Goal: Book appointment/travel/reservation

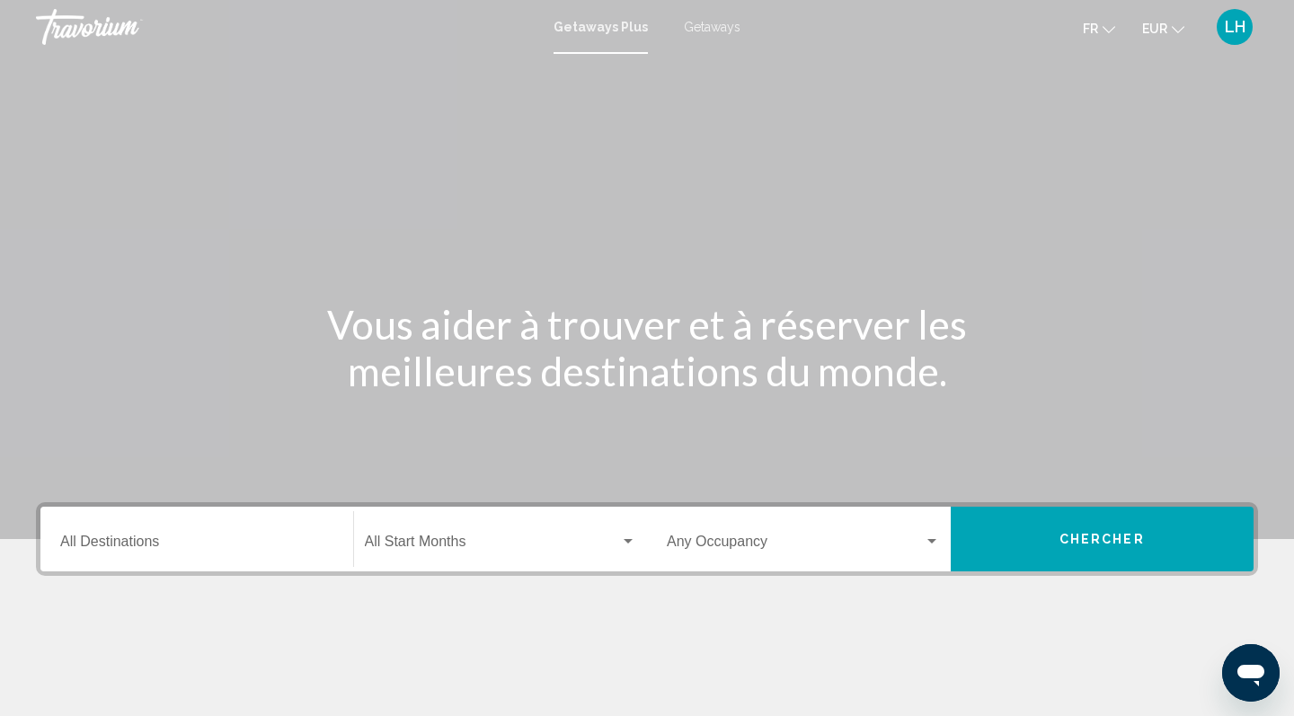
click at [195, 548] on input "Destination All Destinations" at bounding box center [196, 545] width 273 height 16
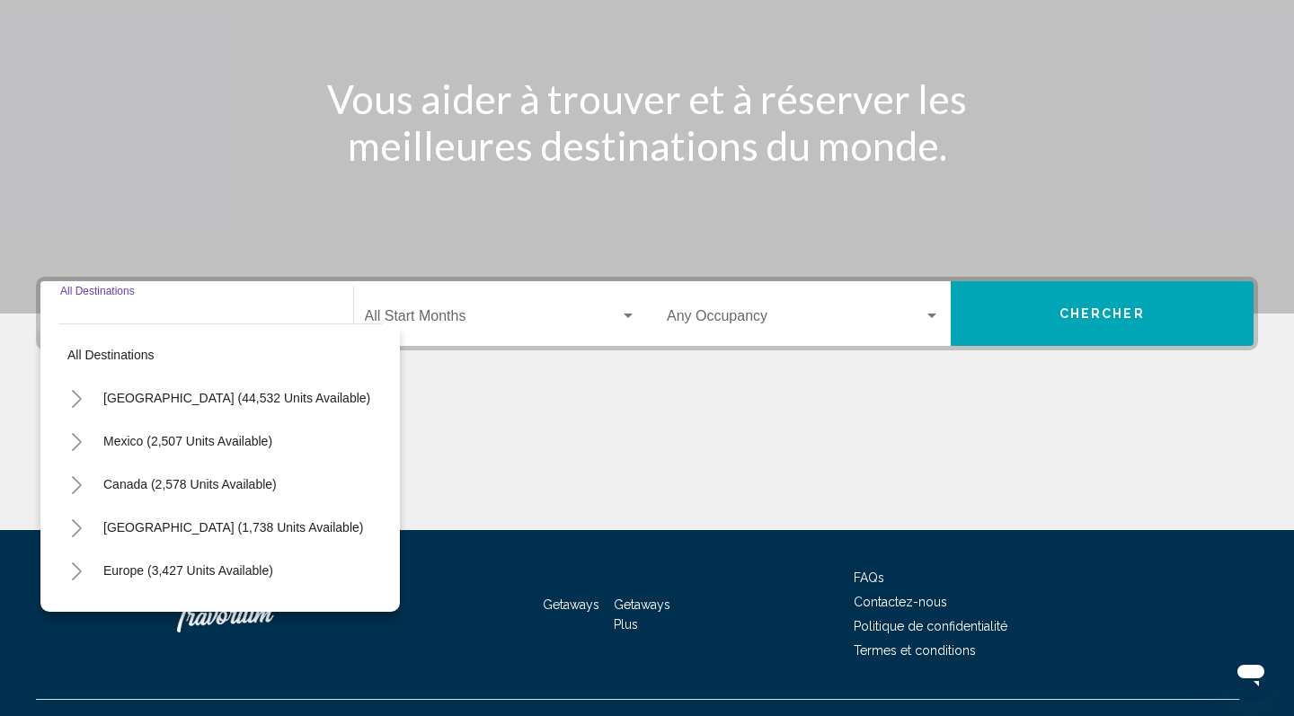
scroll to position [260, 0]
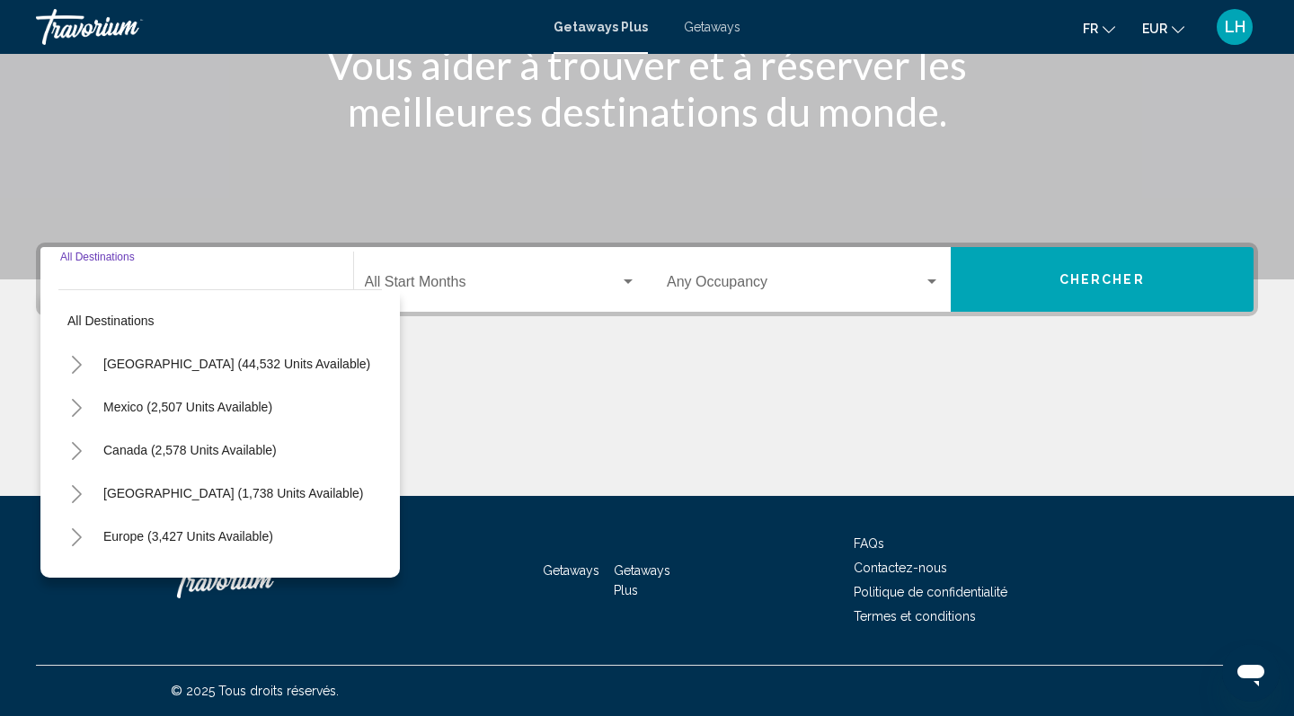
click at [200, 527] on button "Europe (3,427 units available)" at bounding box center [188, 536] width 188 height 41
type input "**********"
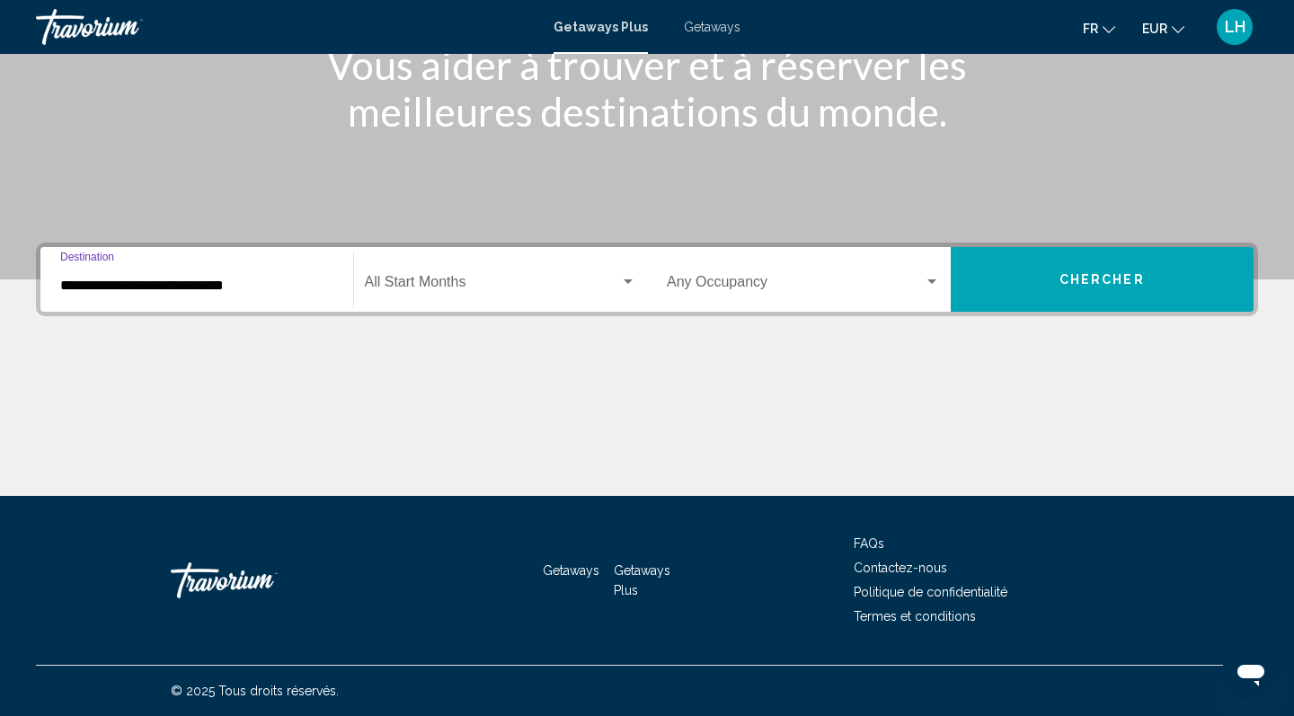
click at [439, 281] on span "Search widget" at bounding box center [493, 286] width 256 height 16
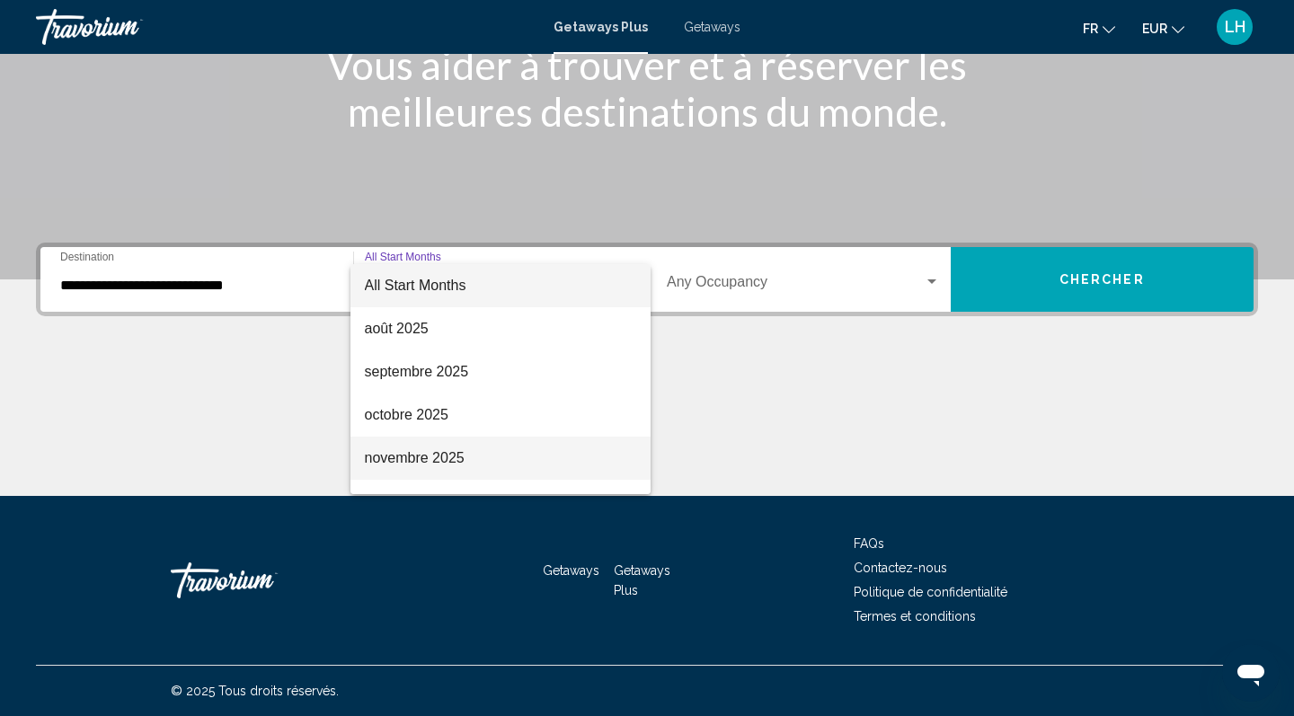
scroll to position [96, 0]
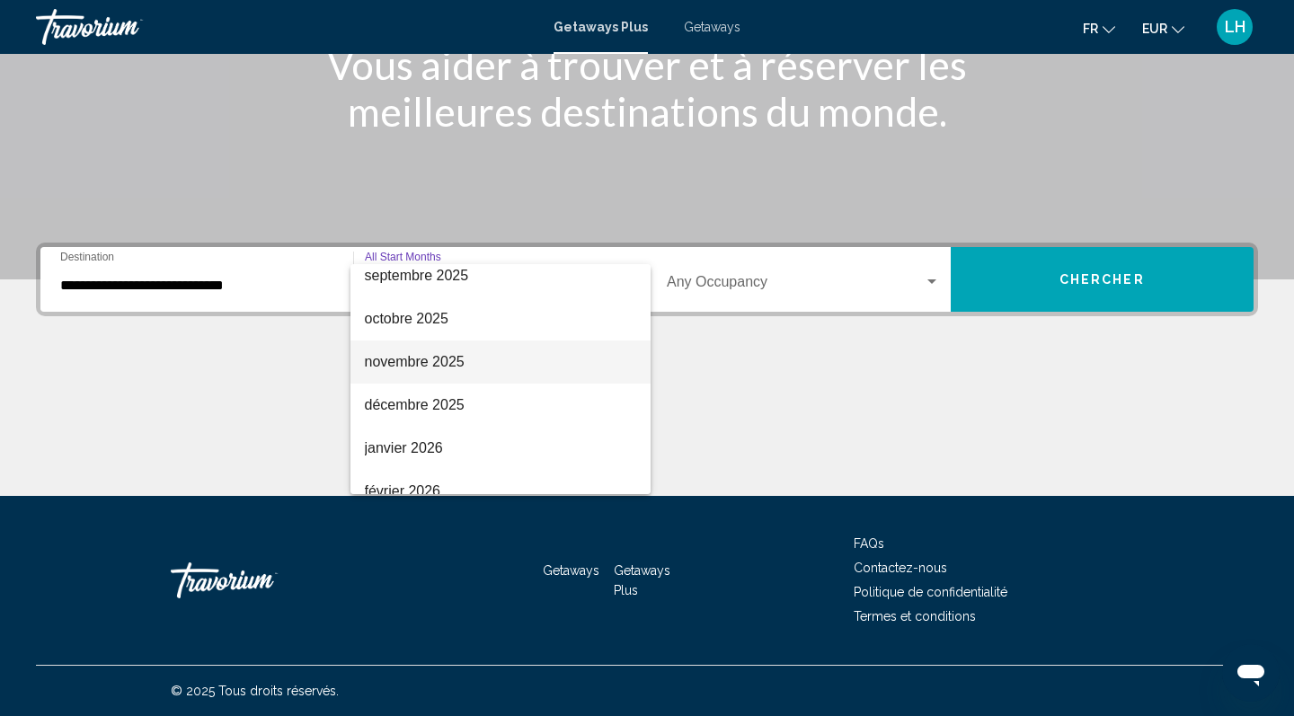
click at [435, 362] on span "novembre 2025" at bounding box center [501, 362] width 272 height 43
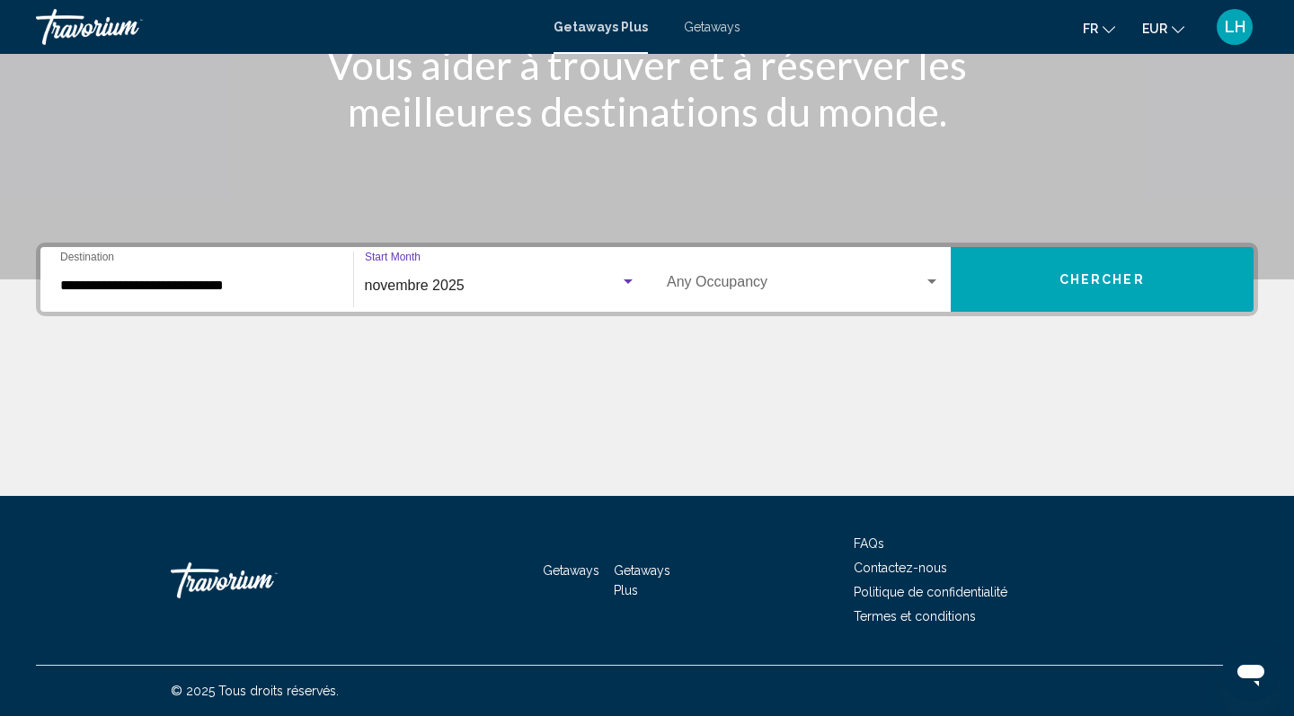
click at [631, 279] on div "Search widget" at bounding box center [628, 282] width 16 height 14
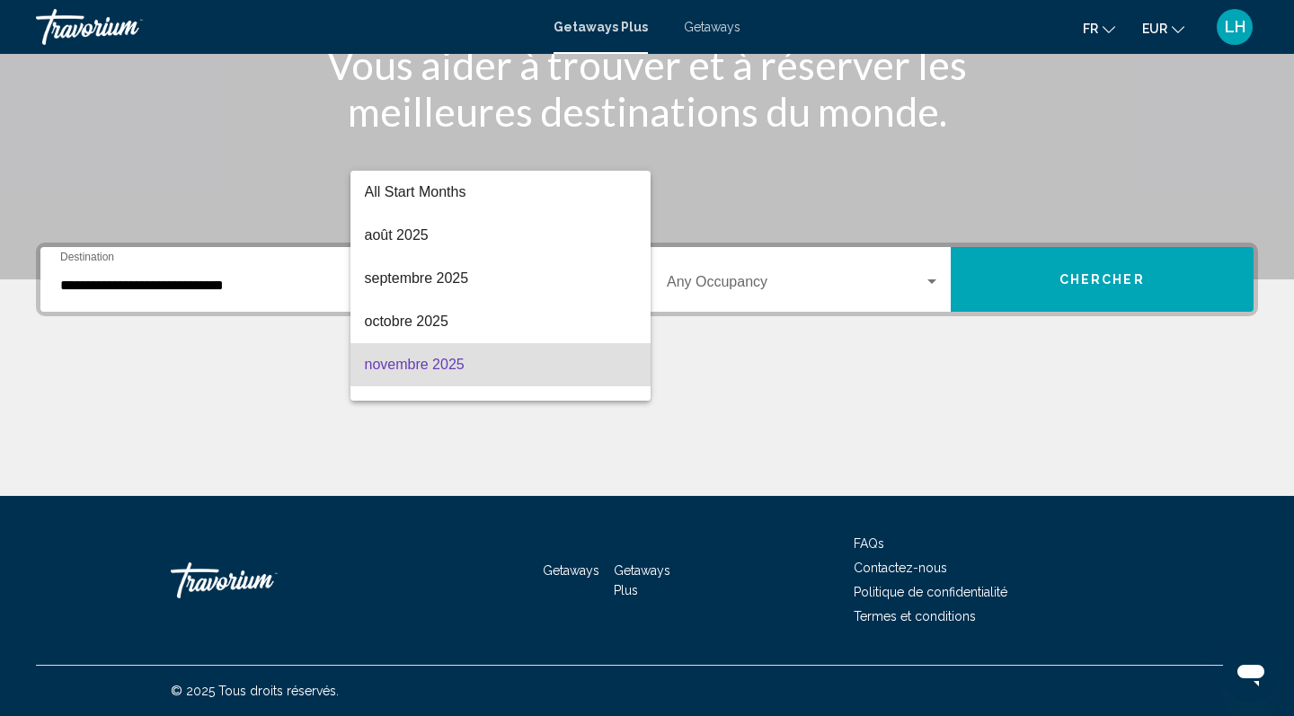
scroll to position [79, 0]
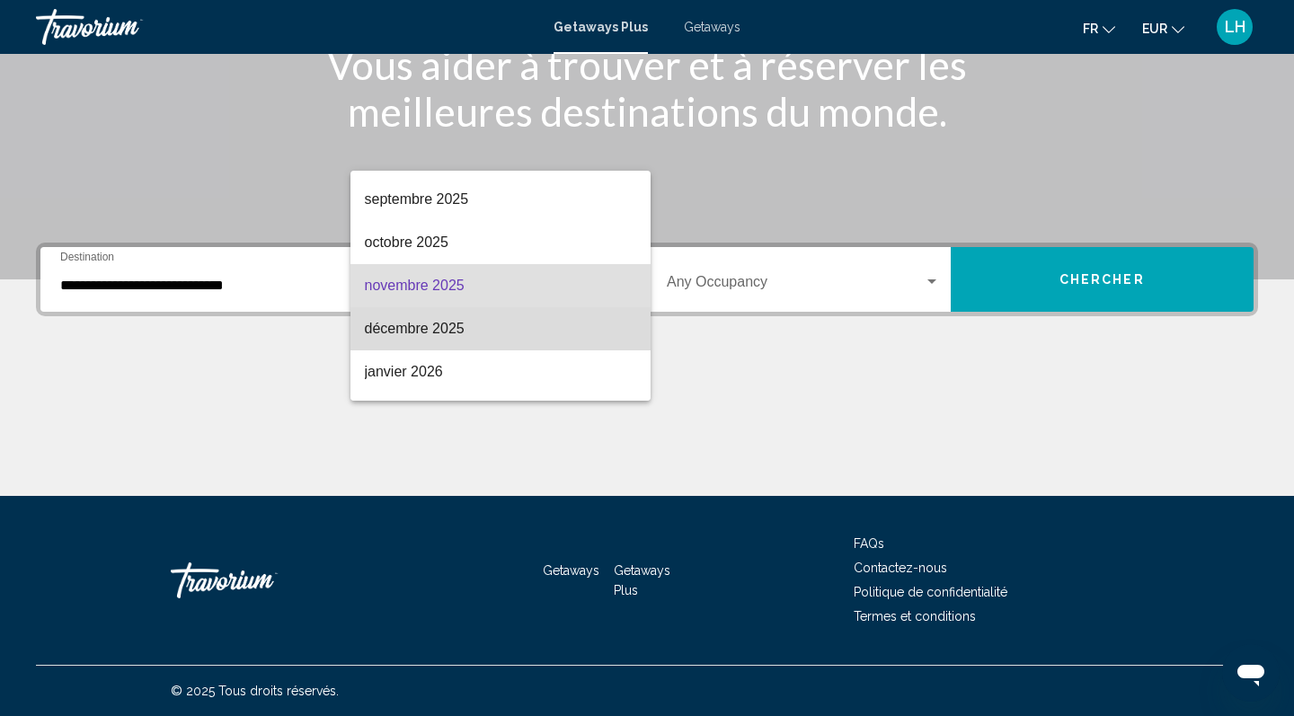
click at [579, 326] on span "décembre 2025" at bounding box center [501, 328] width 272 height 43
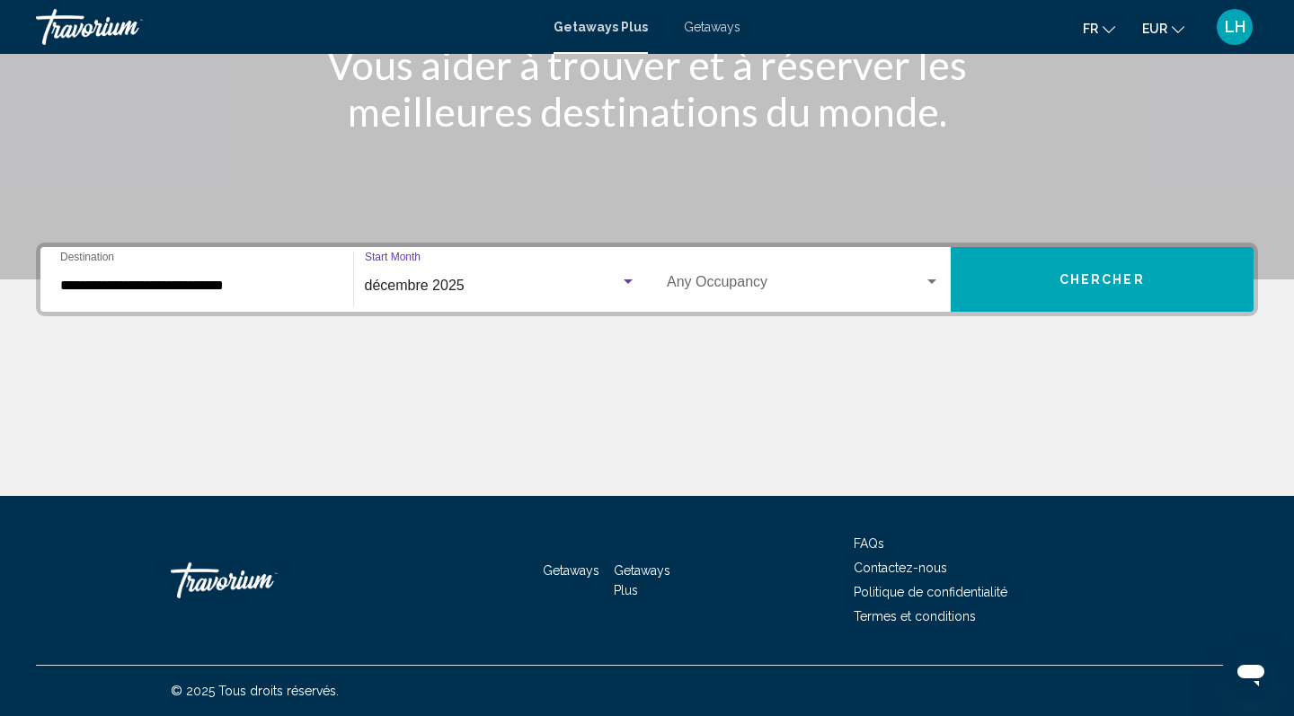
click at [940, 291] on div "Occupancy Any Occupancy" at bounding box center [803, 280] width 295 height 57
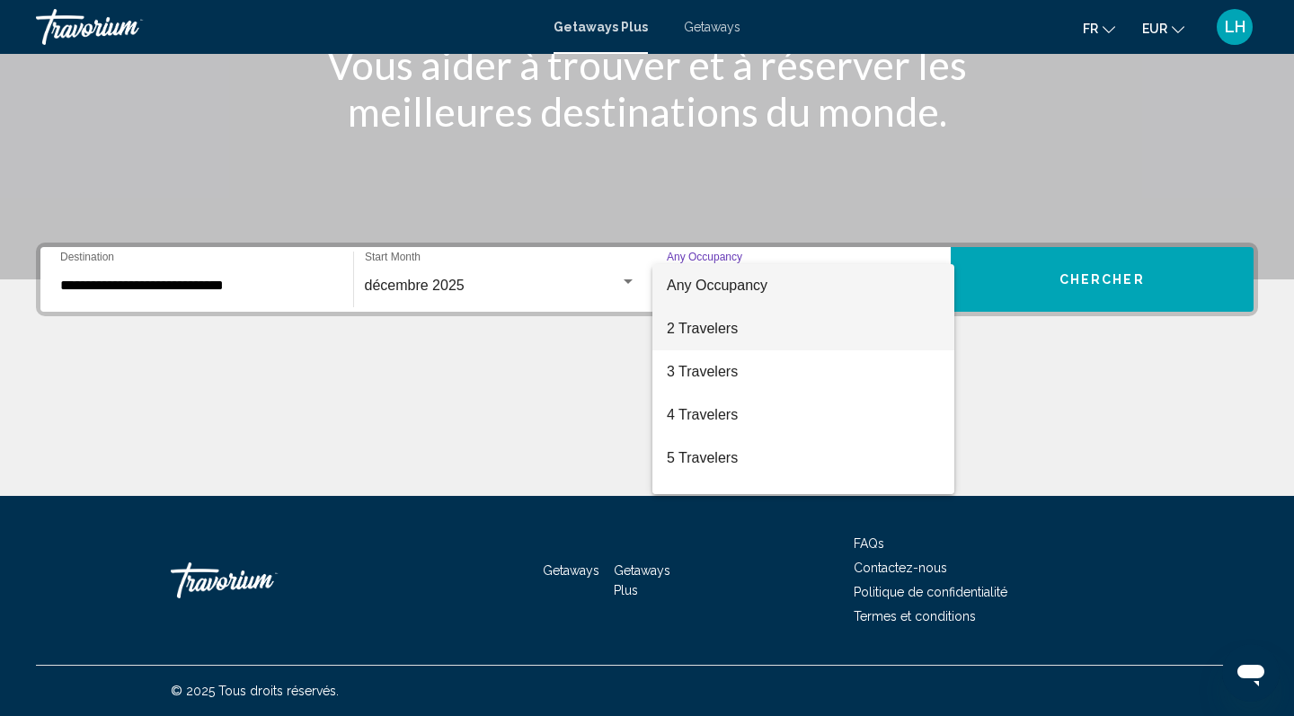
click at [867, 337] on span "2 Travelers" at bounding box center [803, 328] width 273 height 43
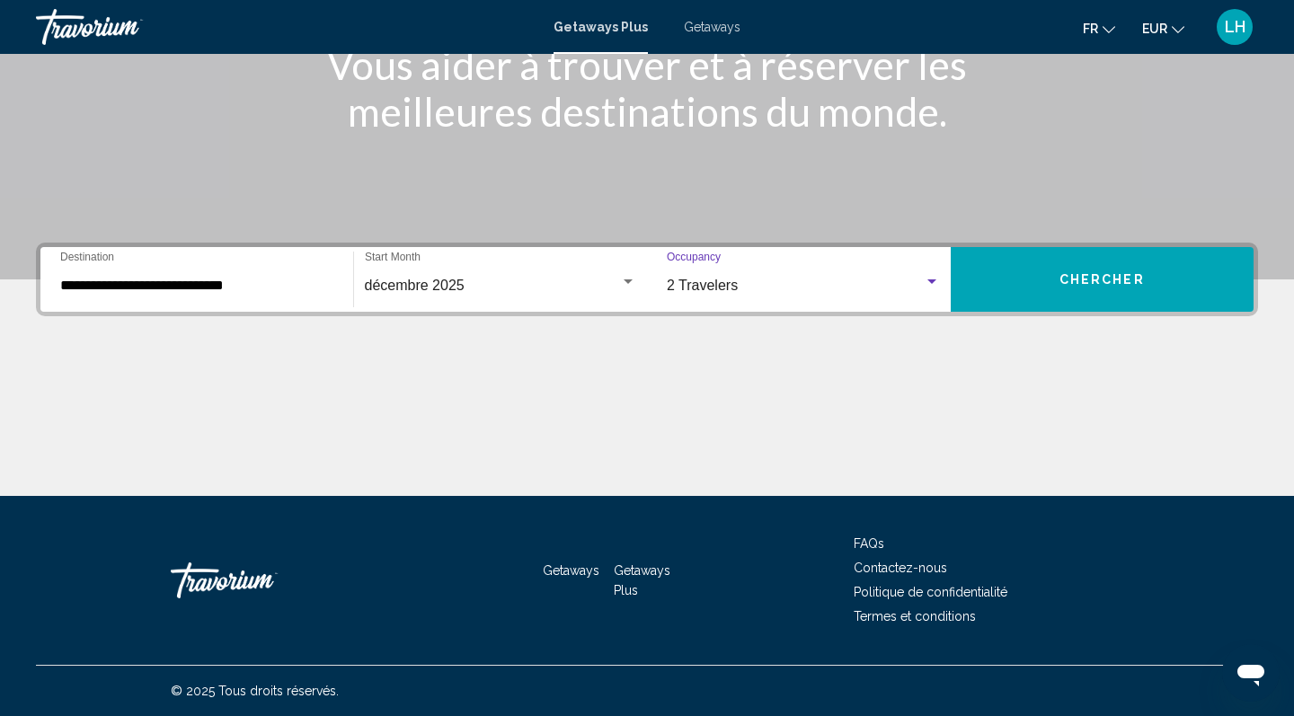
click at [1038, 281] on button "Chercher" at bounding box center [1103, 279] width 304 height 65
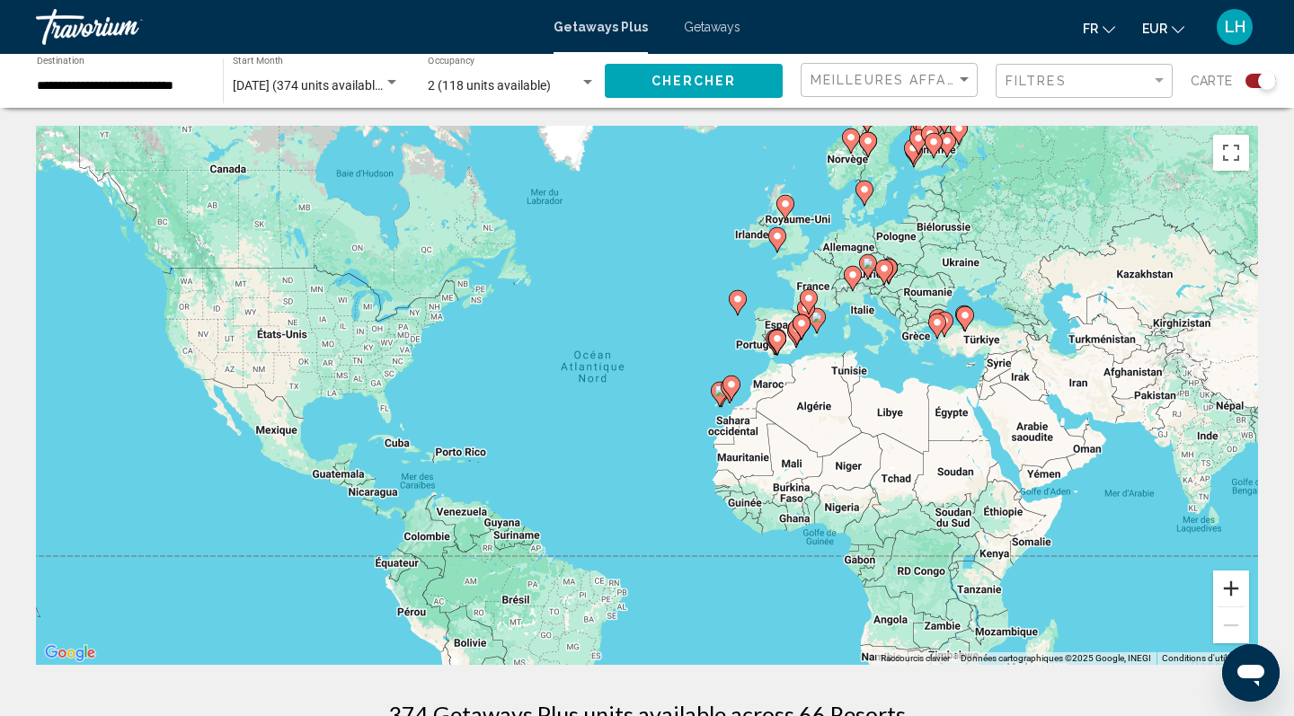
click at [1222, 587] on button "Zoom avant" at bounding box center [1231, 589] width 36 height 36
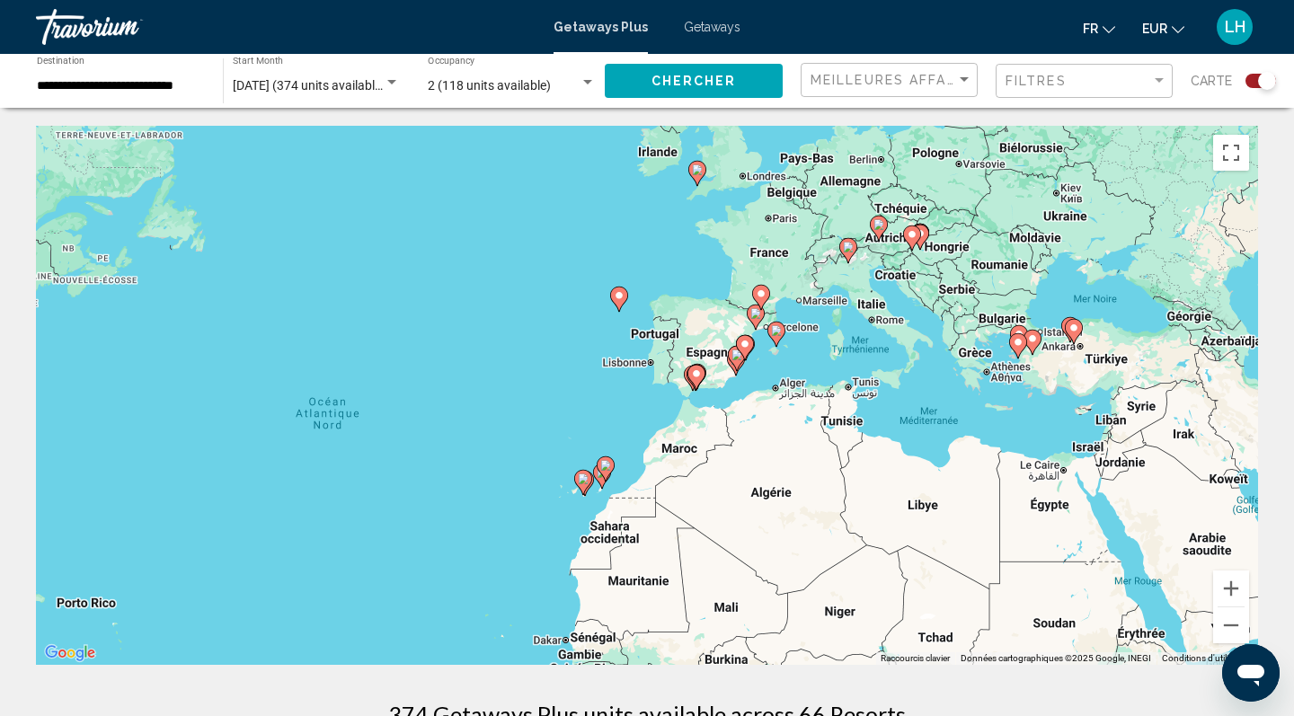
drag, startPoint x: 1205, startPoint y: 487, endPoint x: 991, endPoint y: 563, distance: 226.9
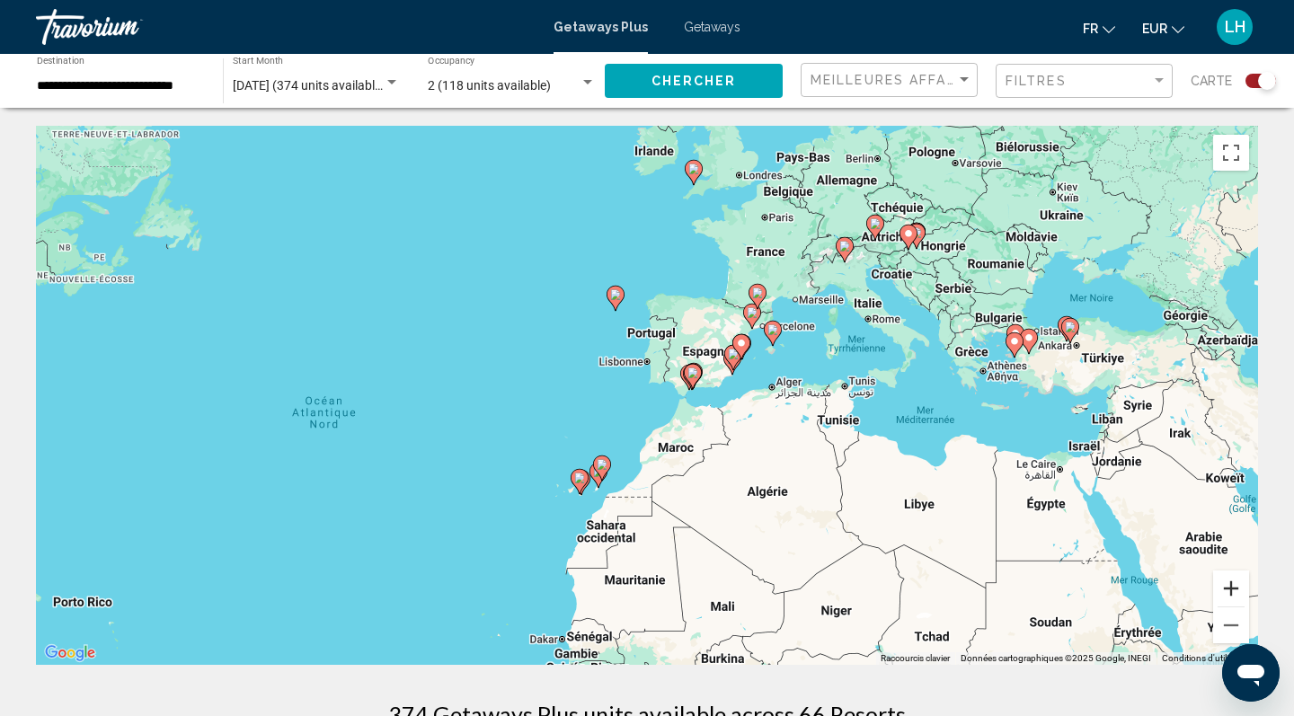
click at [1236, 588] on button "Zoom avant" at bounding box center [1231, 589] width 36 height 36
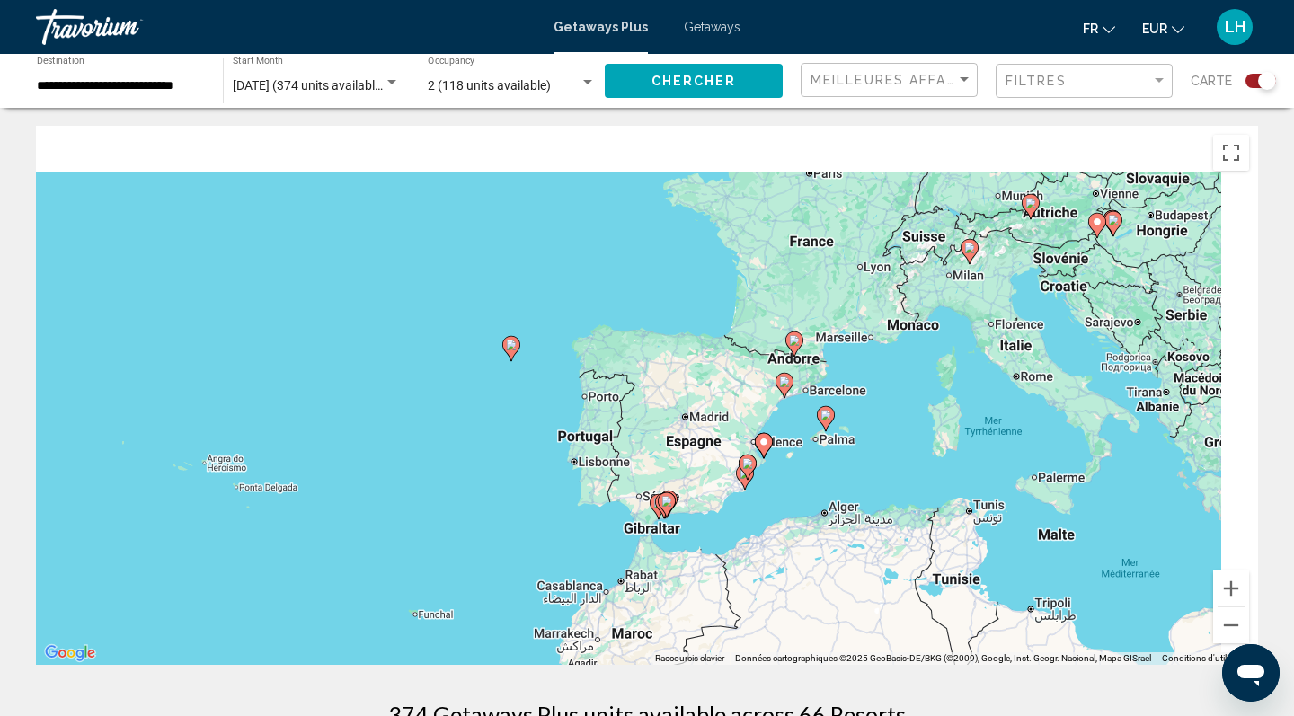
drag, startPoint x: 1206, startPoint y: 310, endPoint x: 1101, endPoint y: 501, distance: 217.6
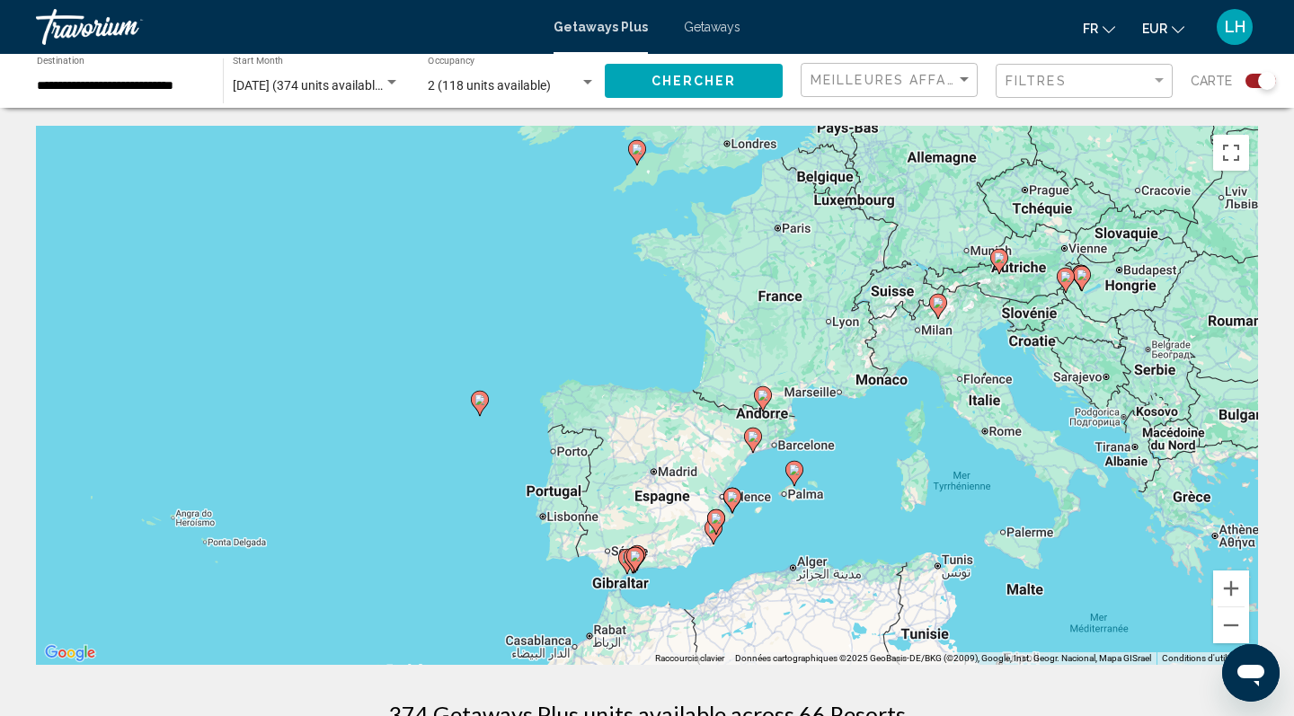
click at [940, 305] on image "Main content" at bounding box center [938, 303] width 11 height 11
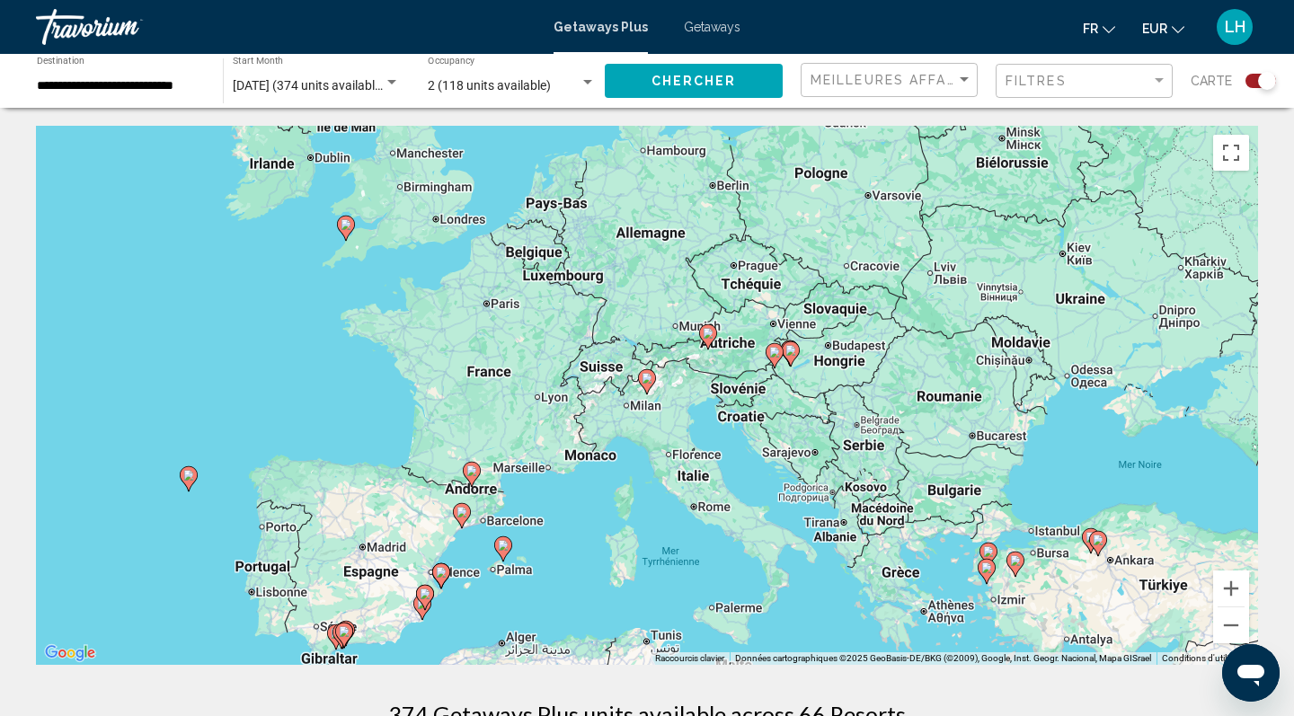
click at [644, 381] on image "Main content" at bounding box center [647, 378] width 11 height 11
type input "**********"
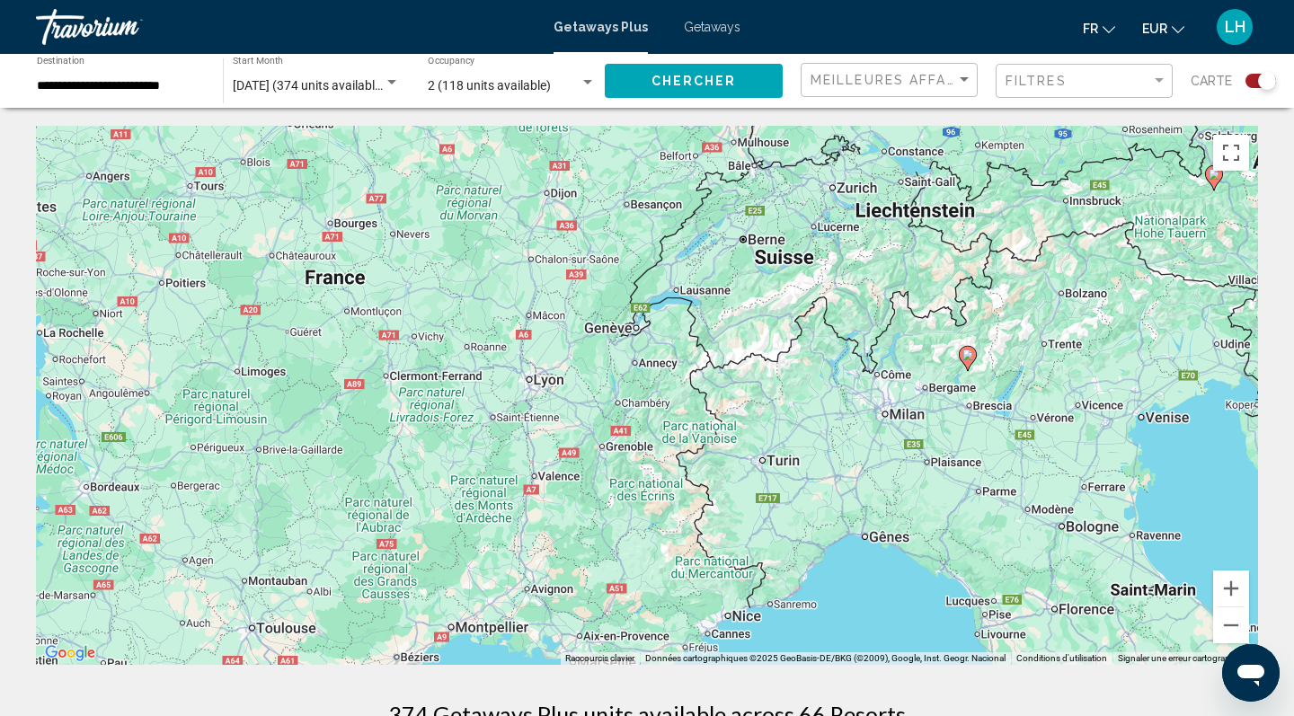
drag, startPoint x: 522, startPoint y: 413, endPoint x: 846, endPoint y: 390, distance: 324.4
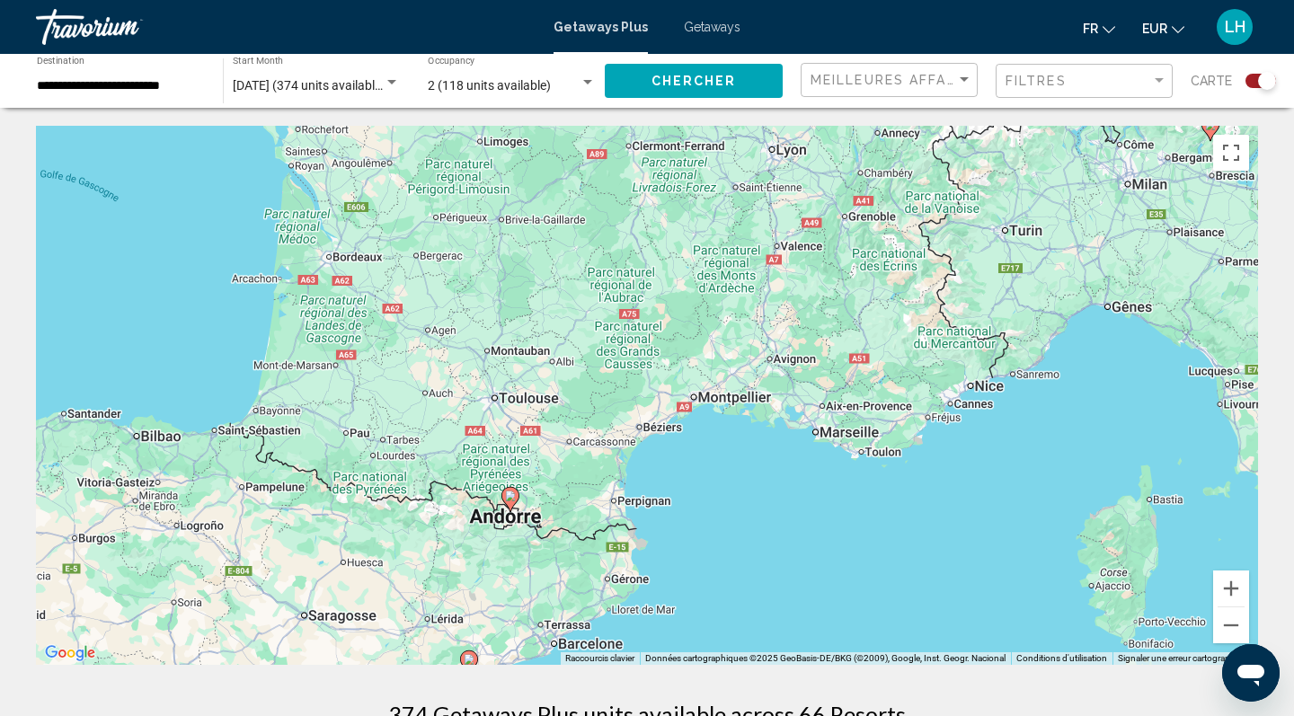
drag, startPoint x: 563, startPoint y: 431, endPoint x: 811, endPoint y: 200, distance: 339.6
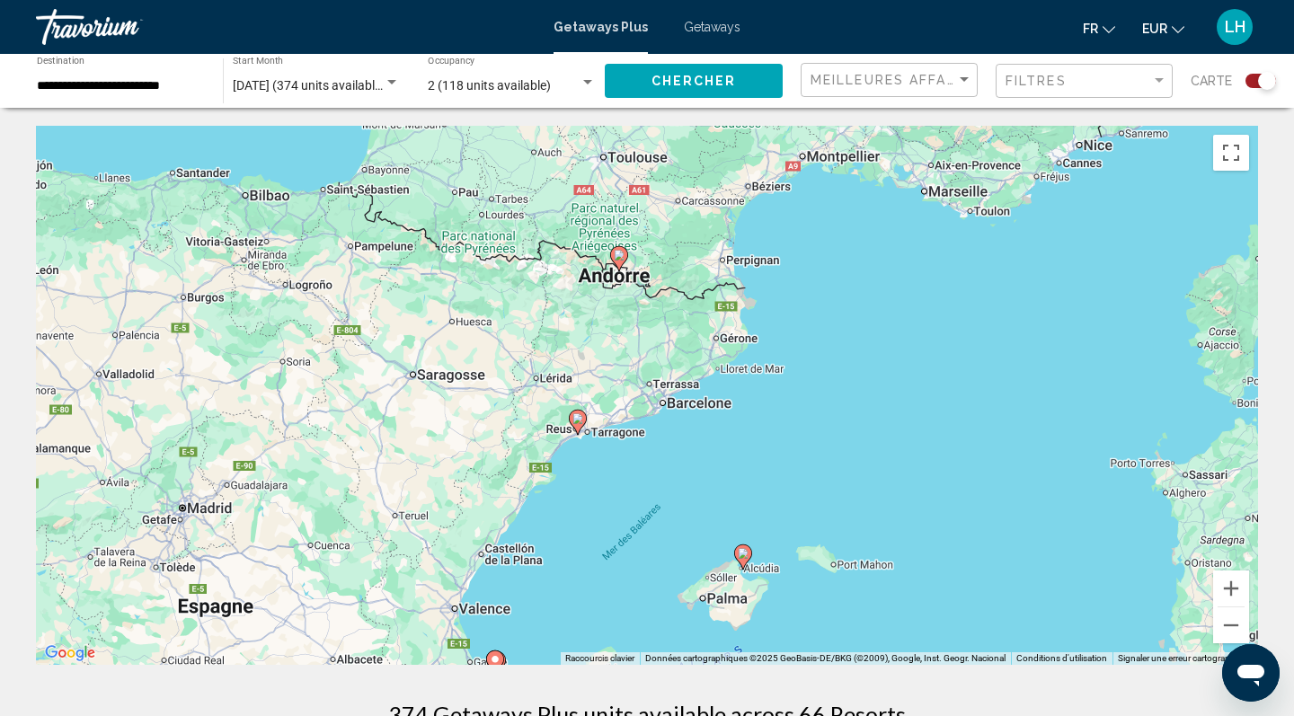
drag, startPoint x: 712, startPoint y: 385, endPoint x: 822, endPoint y: 141, distance: 267.1
